Goal: Task Accomplishment & Management: Manage account settings

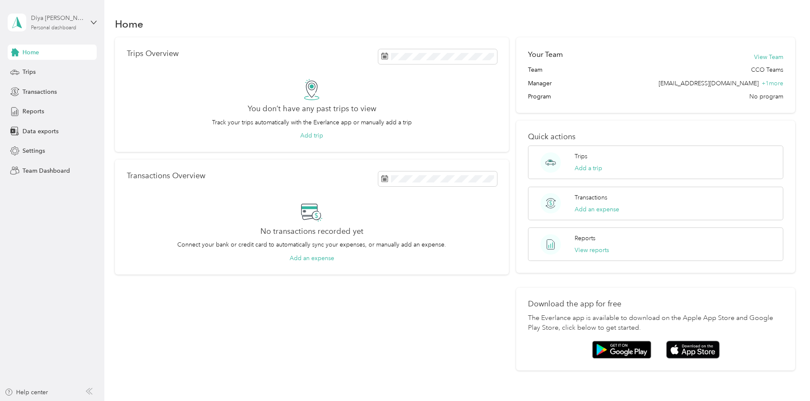
click at [57, 26] on div "Personal dashboard" at bounding box center [53, 27] width 45 height 5
click at [42, 67] on div "Team dashboard" at bounding box center [37, 69] width 45 height 9
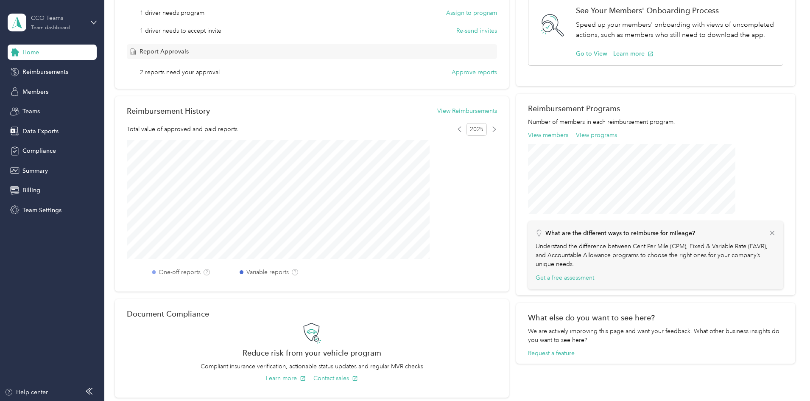
scroll to position [181, 0]
click at [45, 71] on span "Reimbursements" at bounding box center [45, 71] width 46 height 9
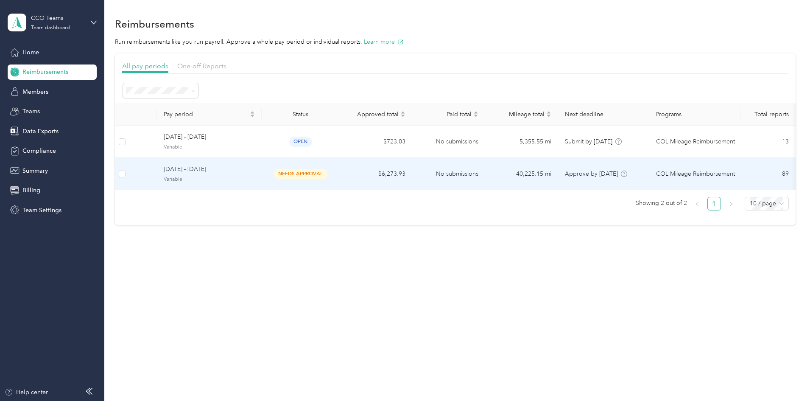
click at [327, 176] on span "needs approval" at bounding box center [300, 174] width 53 height 10
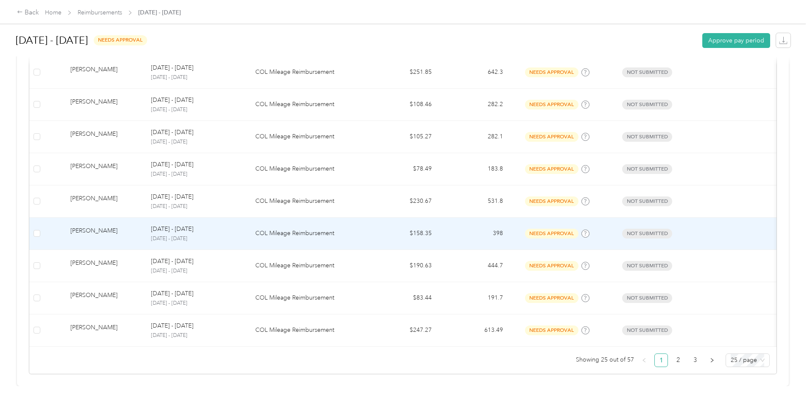
scroll to position [733, 0]
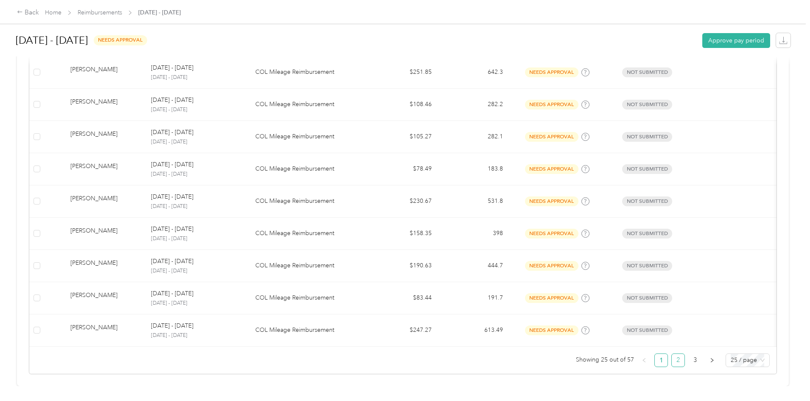
click at [671, 354] on link "2" at bounding box center [677, 360] width 13 height 13
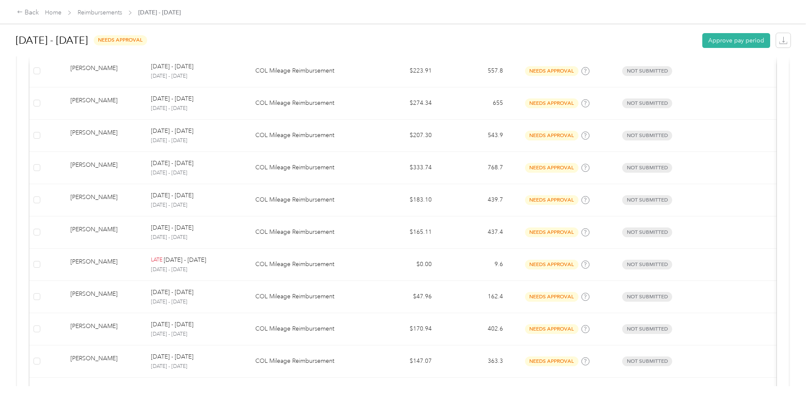
scroll to position [709, 0]
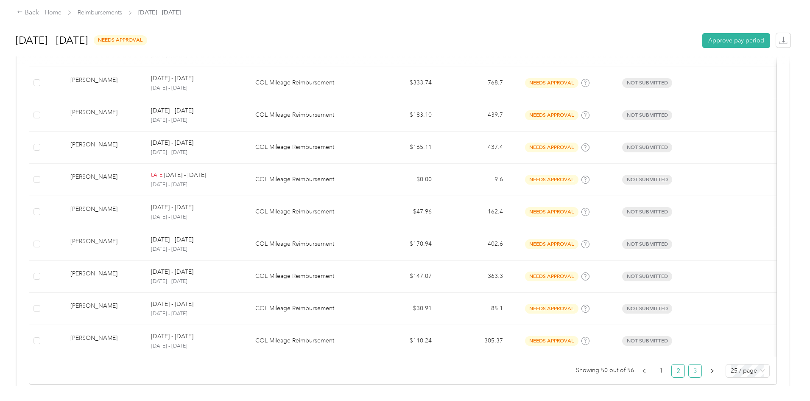
click at [688, 376] on link "3" at bounding box center [694, 370] width 13 height 13
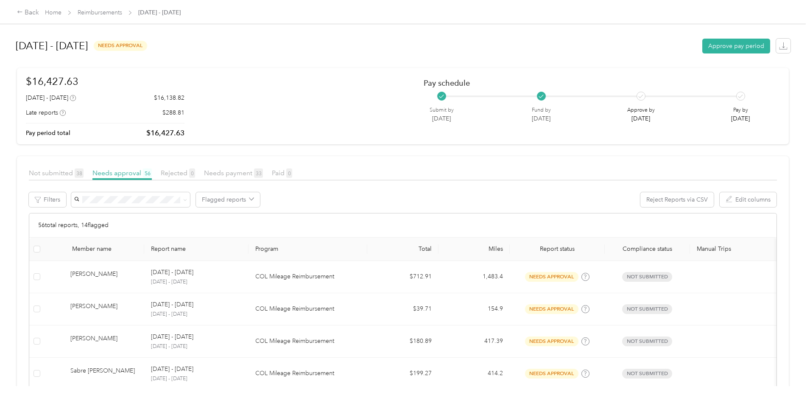
scroll to position [120, 0]
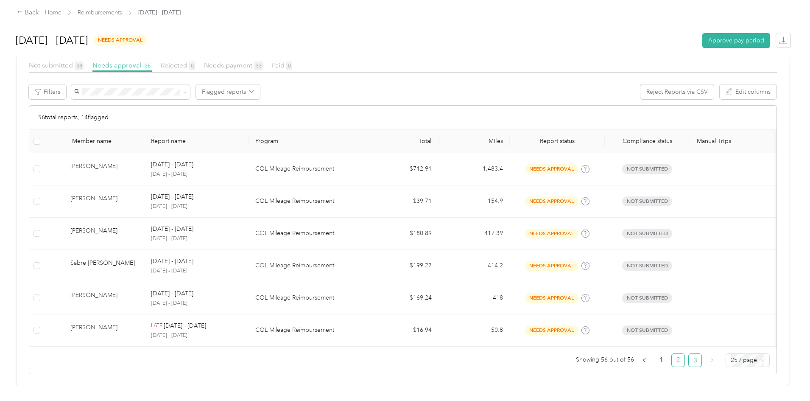
click at [671, 356] on link "2" at bounding box center [677, 360] width 13 height 13
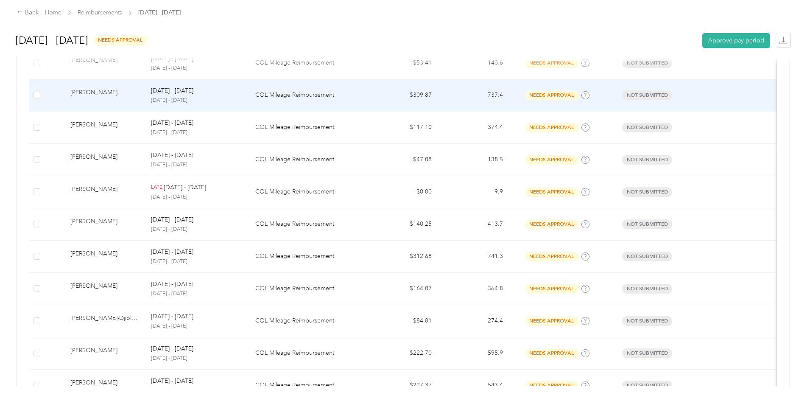
scroll to position [290, 0]
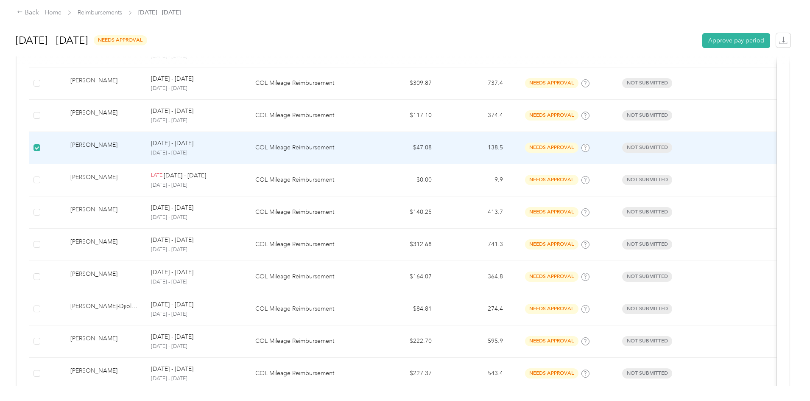
click at [407, 152] on td "$47.08" at bounding box center [402, 148] width 71 height 32
click at [367, 154] on td "COL Mileage Reimbursement" at bounding box center [307, 148] width 119 height 32
click at [248, 157] on td "Aug 17 - 30, 2025 August 17 - 30, 2025" at bounding box center [196, 148] width 104 height 32
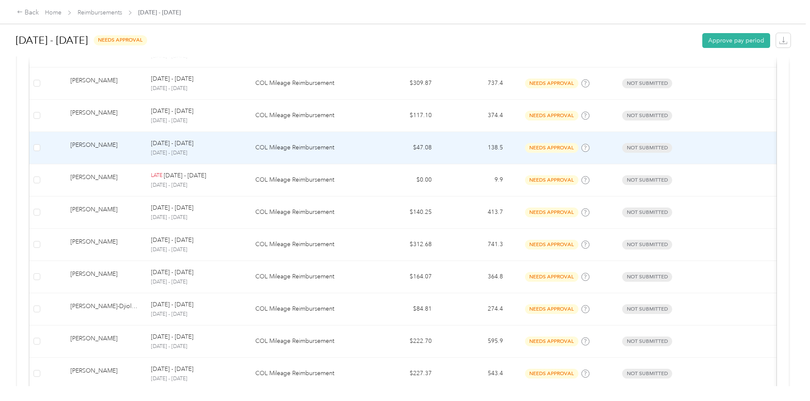
click at [279, 400] on div at bounding box center [402, 401] width 805 height 0
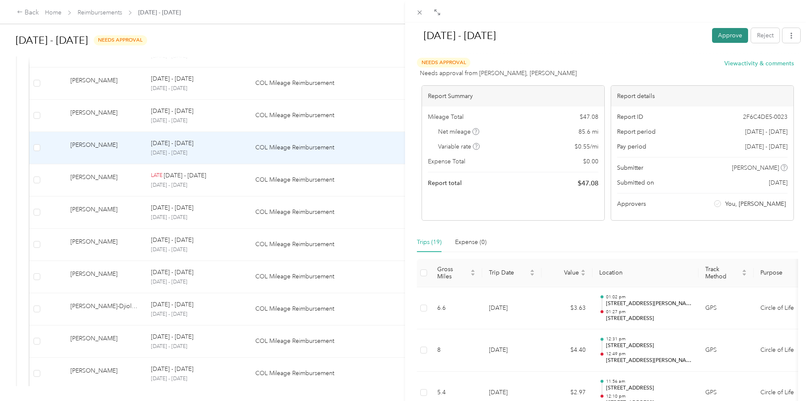
click at [716, 37] on button "Approve" at bounding box center [730, 35] width 36 height 15
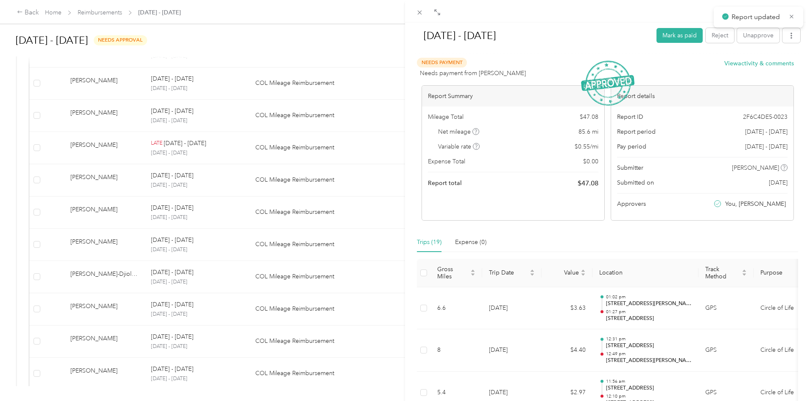
click at [178, 180] on div "Aug 17 - 30, 2025 Mark as paid Reject Unapprove Needs Payment Needs payment fro…" at bounding box center [405, 200] width 810 height 401
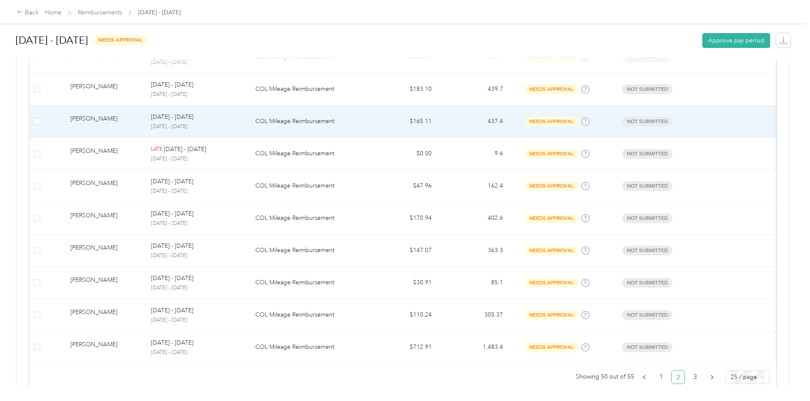
scroll to position [714, 0]
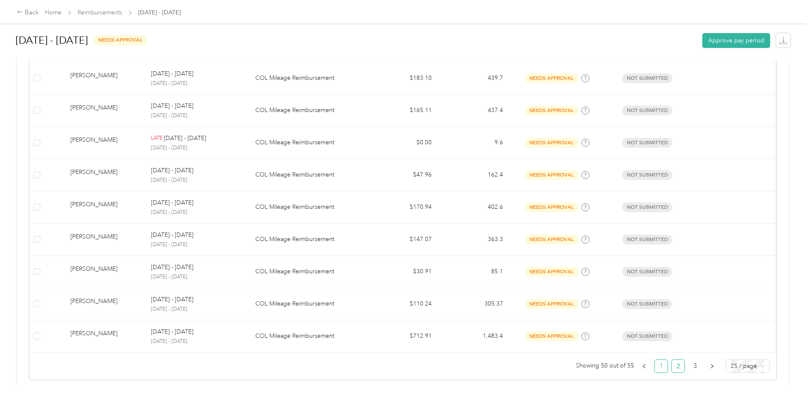
click at [655, 370] on link "1" at bounding box center [661, 365] width 13 height 13
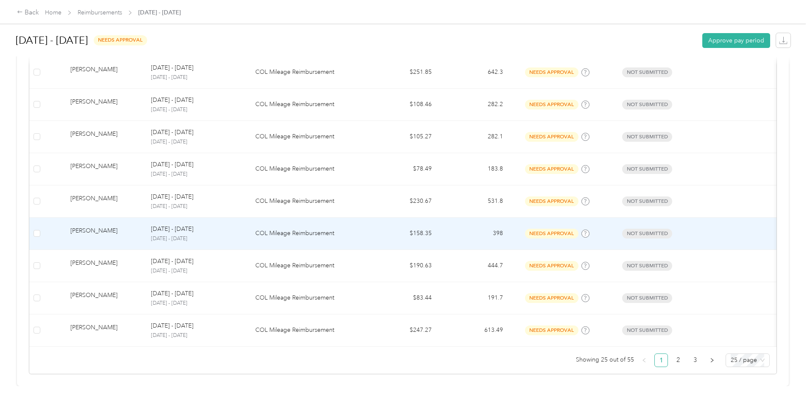
scroll to position [733, 0]
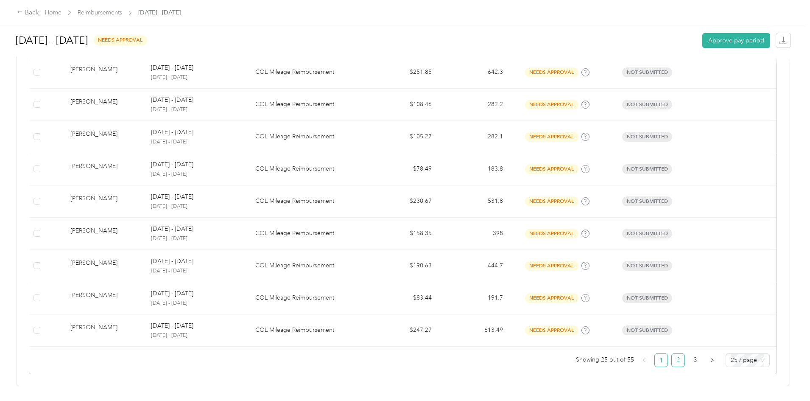
click at [671, 355] on link "2" at bounding box center [677, 360] width 13 height 13
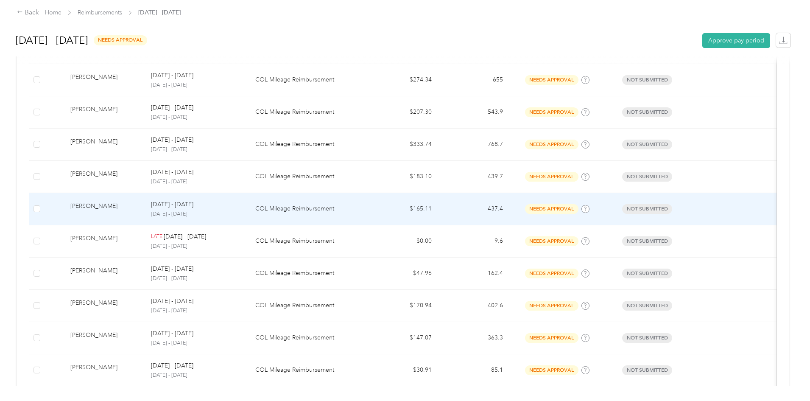
scroll to position [733, 0]
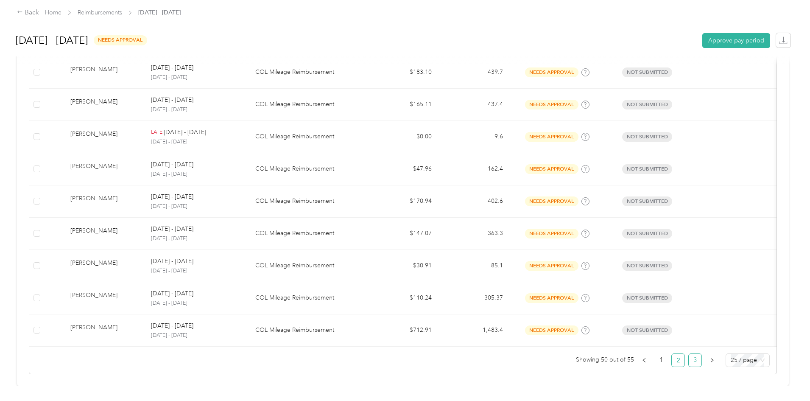
click at [688, 354] on link "3" at bounding box center [694, 360] width 13 height 13
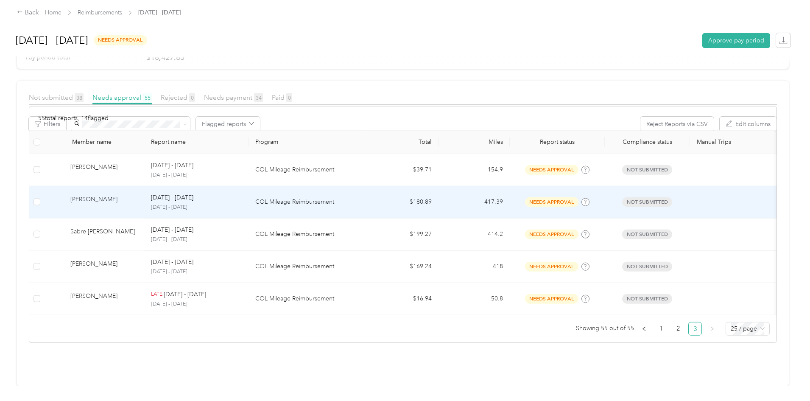
scroll to position [88, 0]
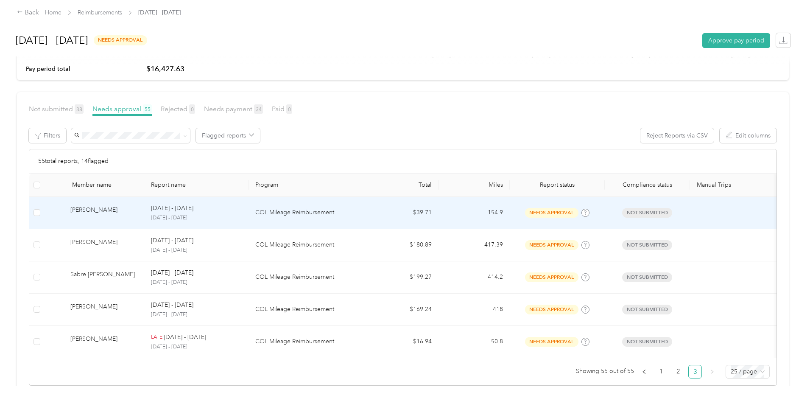
scroll to position [85, 0]
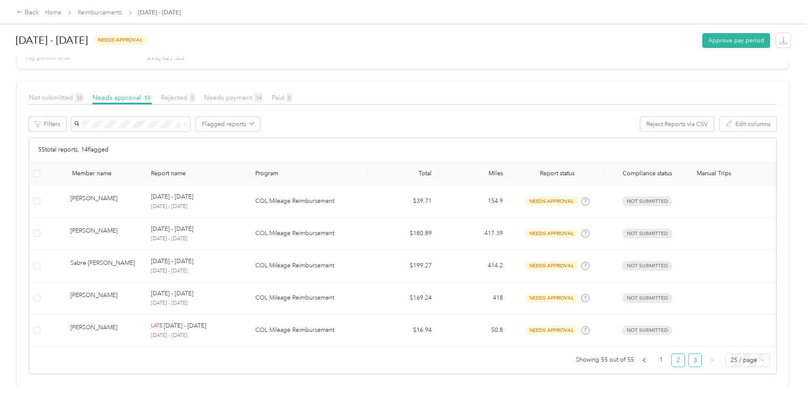
click at [671, 355] on link "2" at bounding box center [677, 360] width 13 height 13
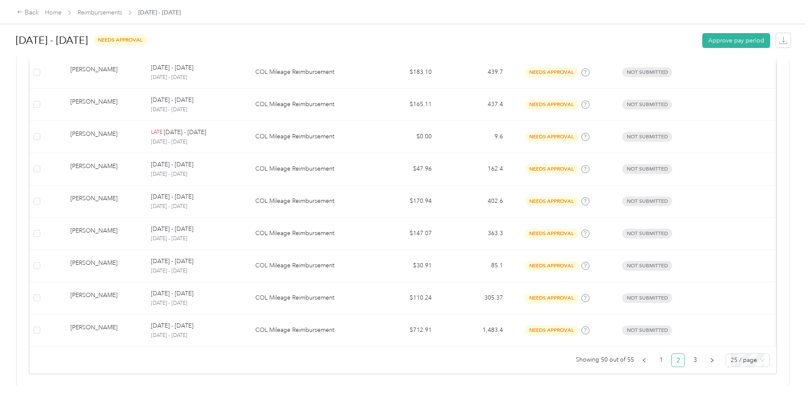
scroll to position [733, 0]
click at [655, 354] on link "1" at bounding box center [661, 360] width 13 height 13
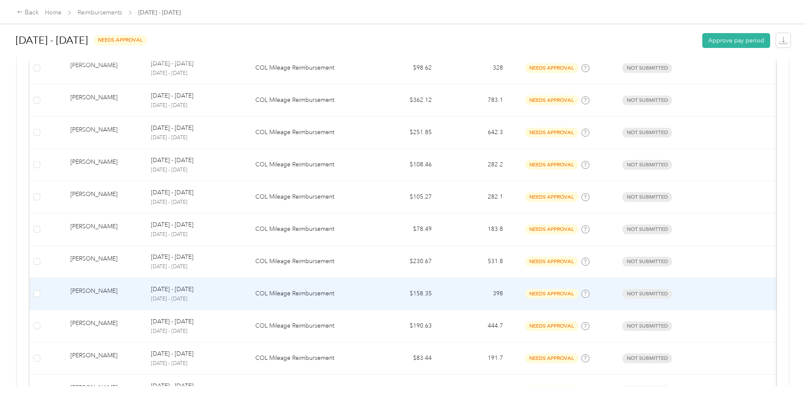
scroll to position [733, 0]
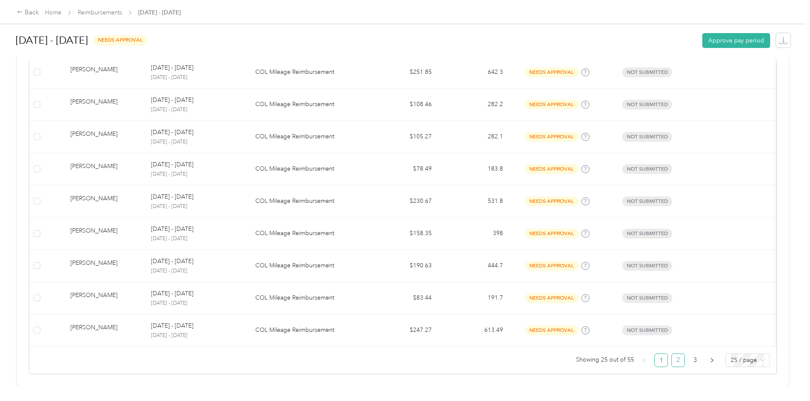
click at [671, 354] on link "2" at bounding box center [677, 360] width 13 height 13
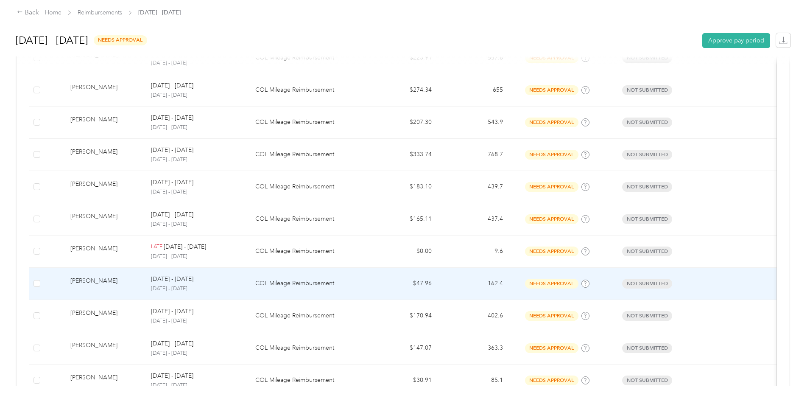
scroll to position [733, 0]
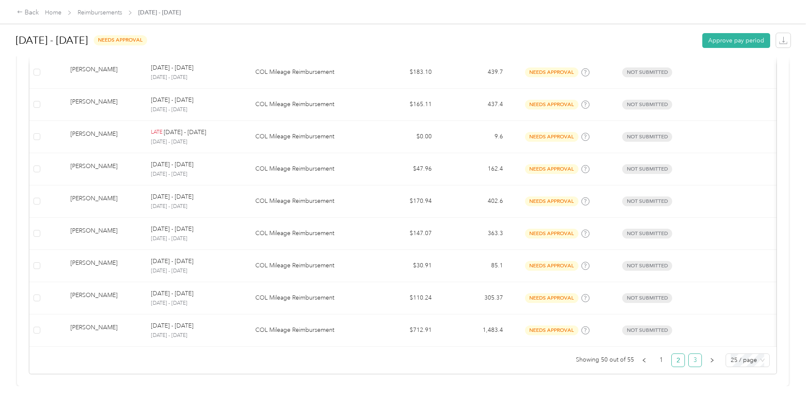
click at [688, 354] on link "3" at bounding box center [694, 360] width 13 height 13
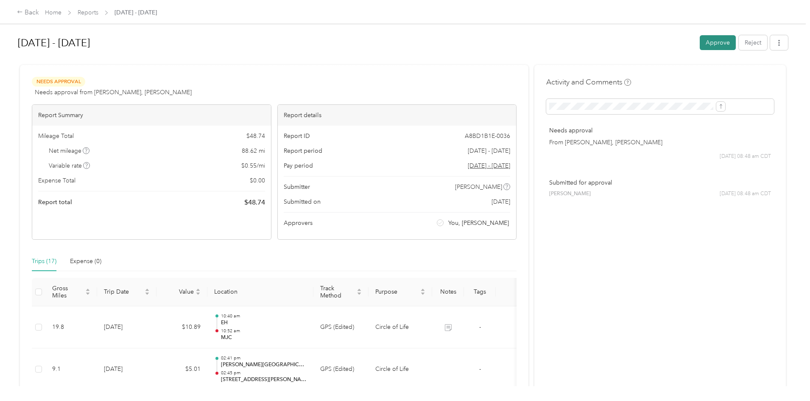
click at [699, 36] on button "Approve" at bounding box center [717, 42] width 36 height 15
